Goal: Information Seeking & Learning: Understand process/instructions

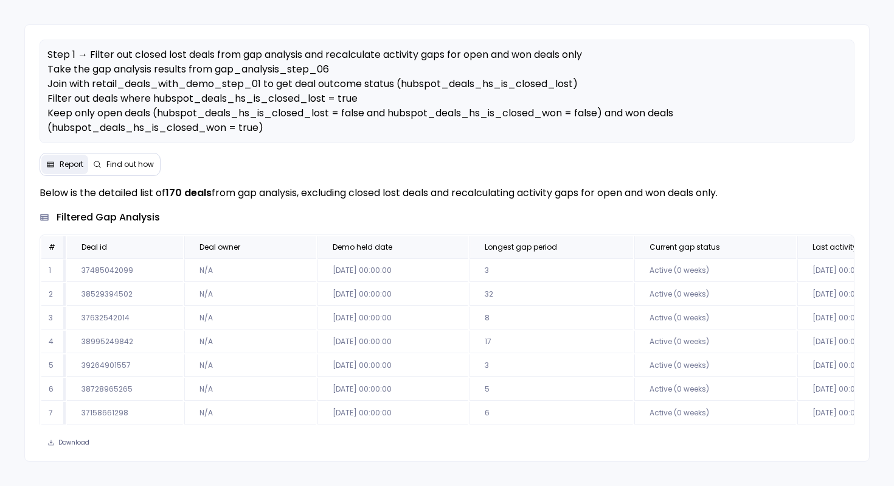
scroll to position [58, 0]
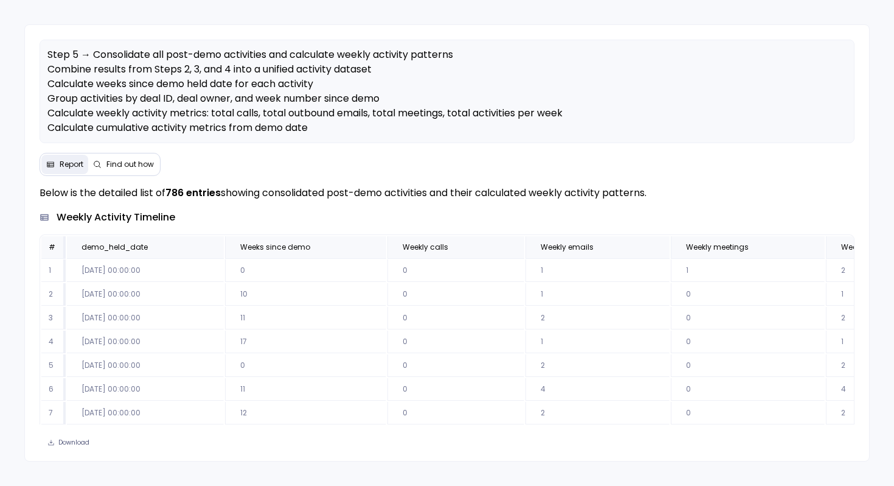
click at [139, 162] on span "Find out how" at bounding box center [129, 164] width 47 height 10
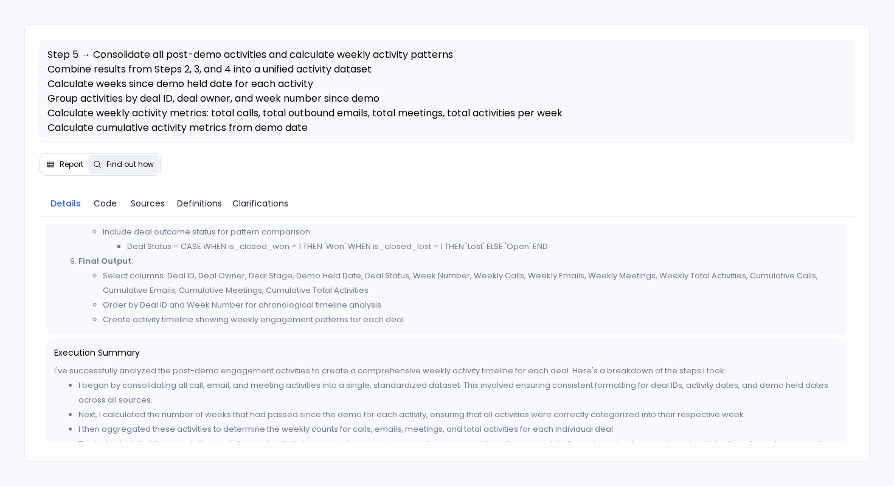
scroll to position [862, 0]
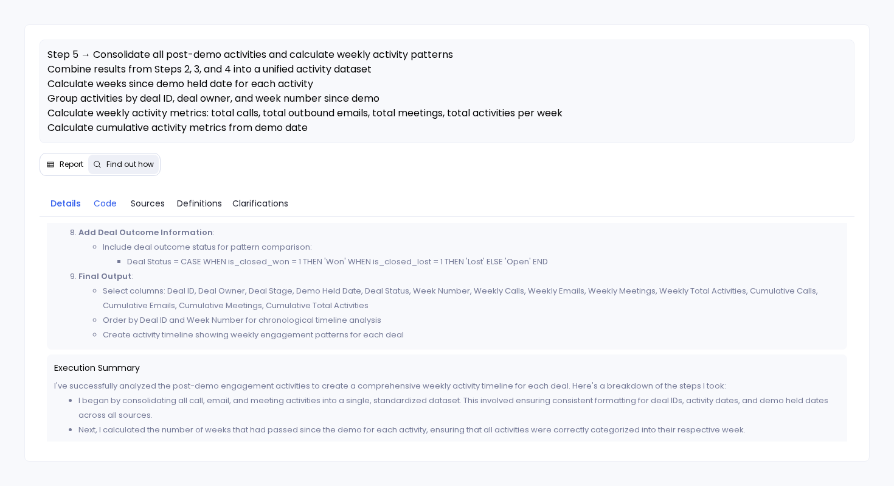
click at [108, 204] on span "Code" at bounding box center [105, 203] width 23 height 13
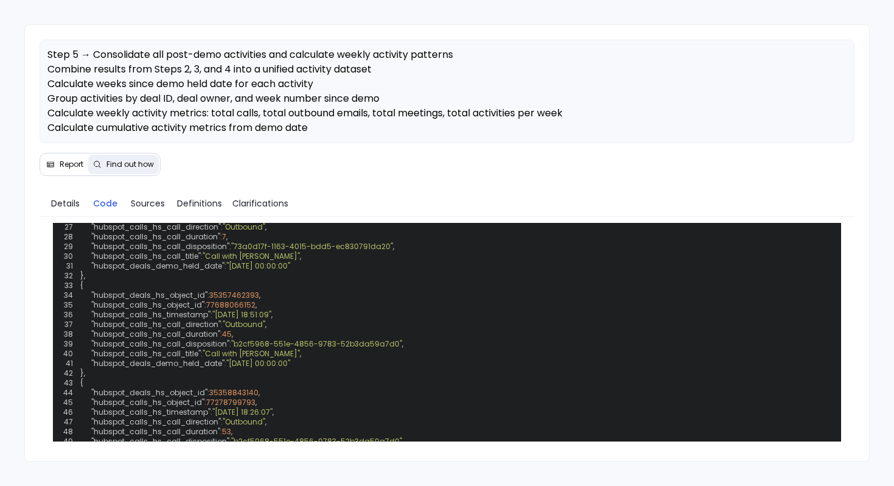
scroll to position [582, 0]
